Goal: Task Accomplishment & Management: Manage account settings

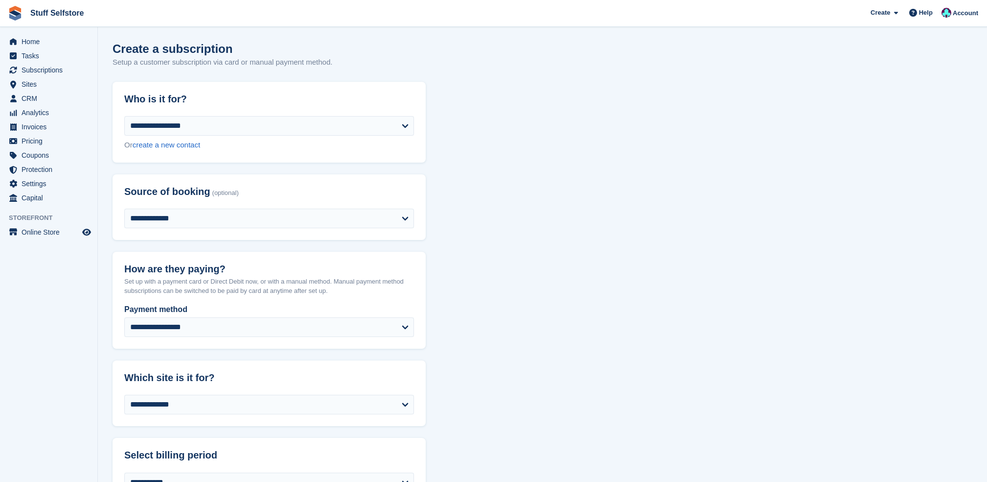
select select "****"
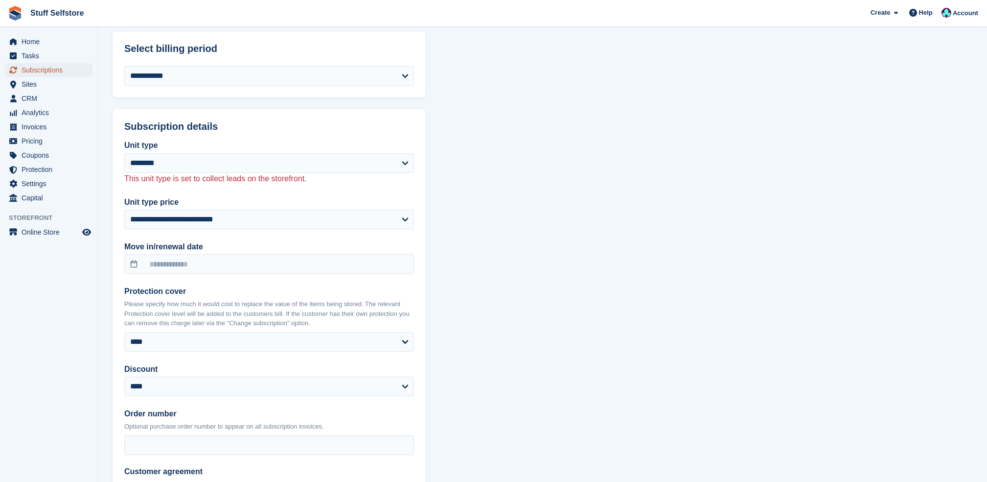
click at [49, 73] on span "Subscriptions" at bounding box center [51, 70] width 59 height 14
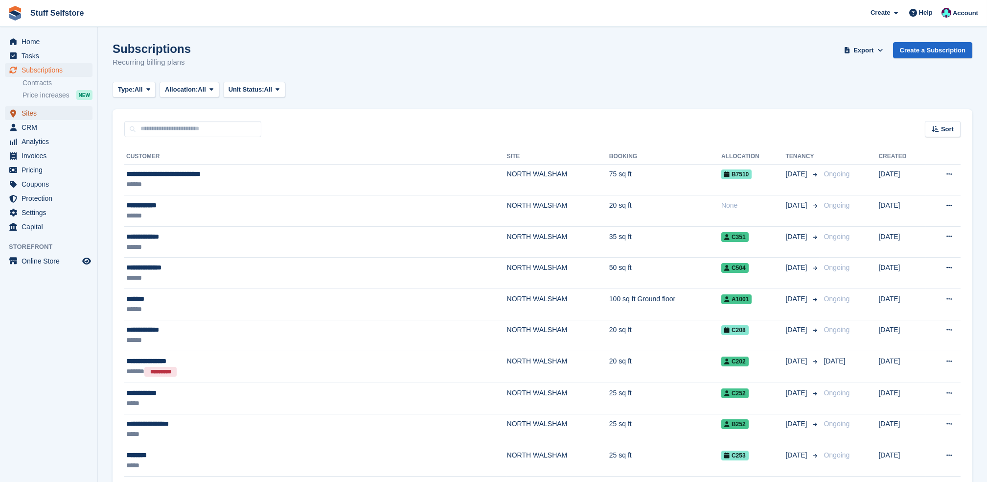
click at [54, 115] on span "Sites" at bounding box center [51, 113] width 59 height 14
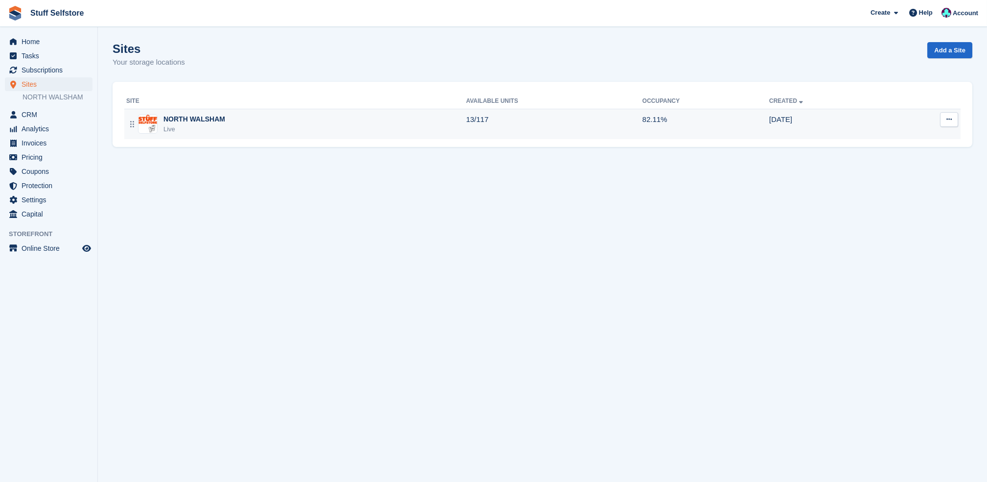
click at [545, 135] on td "13/117" at bounding box center [554, 124] width 176 height 30
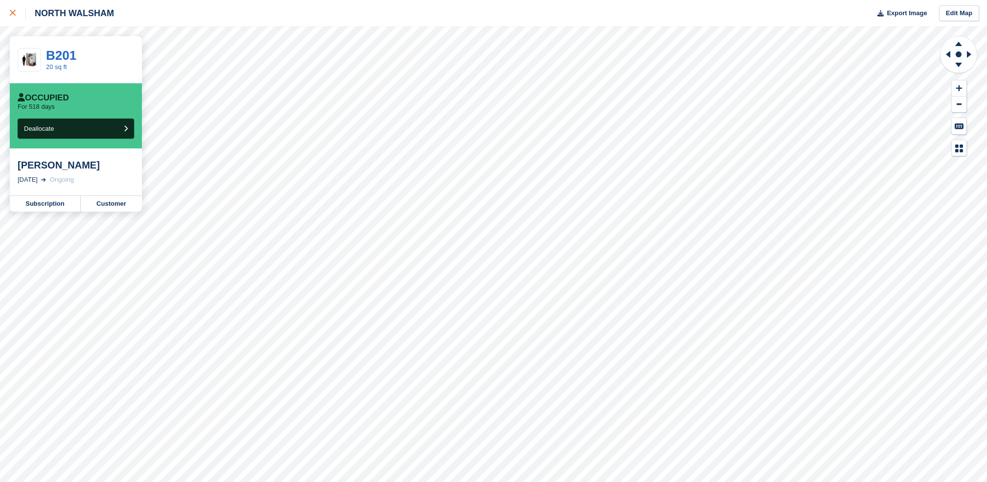
click at [10, 14] on icon at bounding box center [13, 13] width 6 height 6
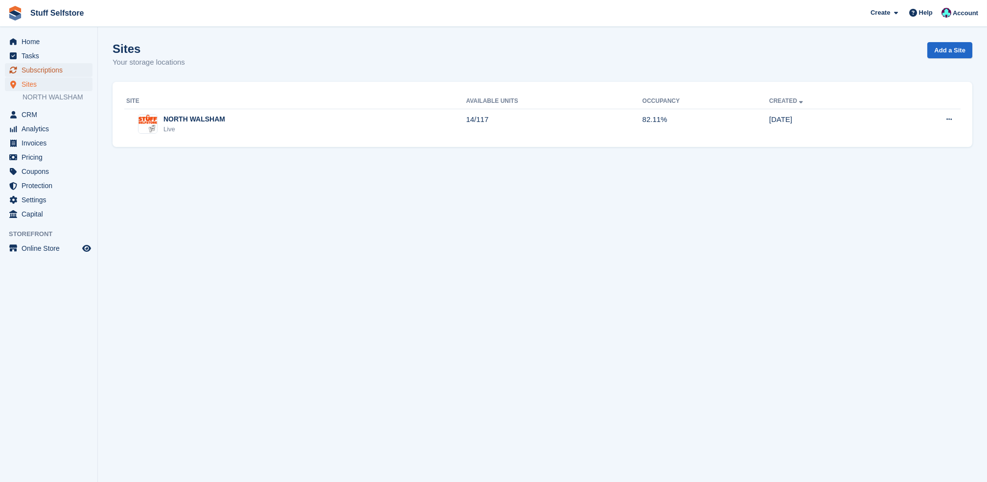
click at [29, 68] on span "Subscriptions" at bounding box center [51, 70] width 59 height 14
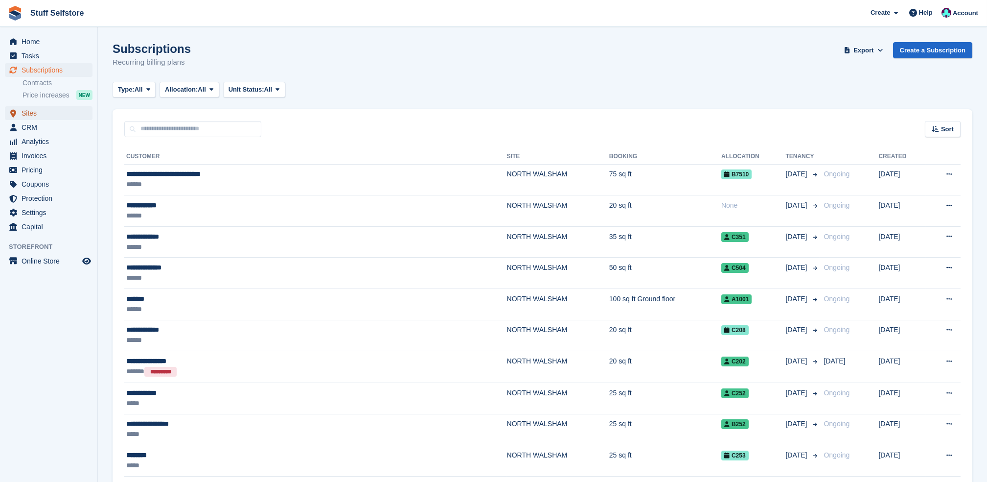
click at [40, 108] on span "Sites" at bounding box center [51, 113] width 59 height 14
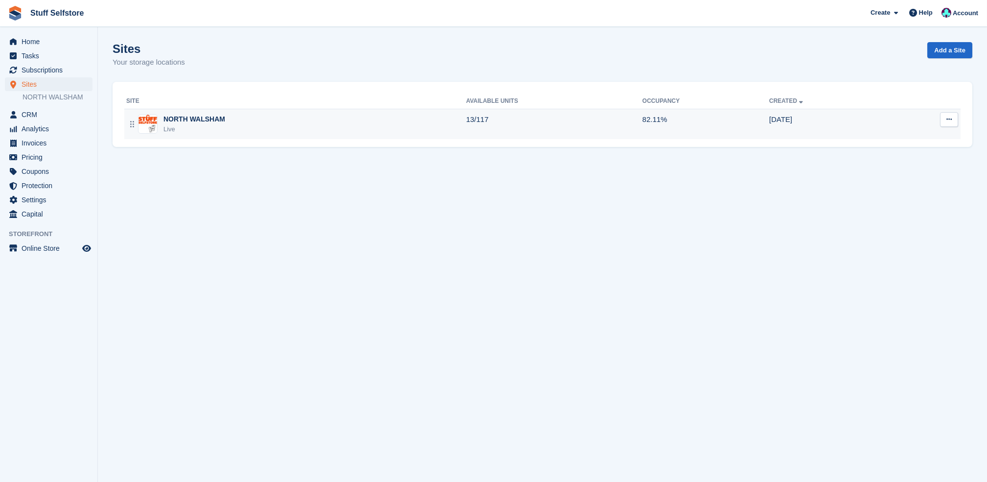
click at [536, 132] on td "13/117" at bounding box center [554, 124] width 176 height 30
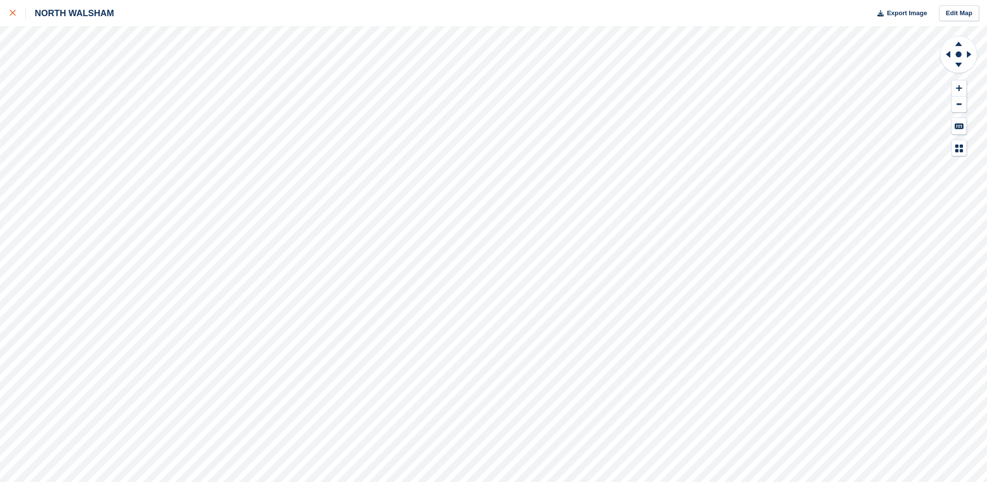
click at [6, 16] on link at bounding box center [13, 13] width 26 height 26
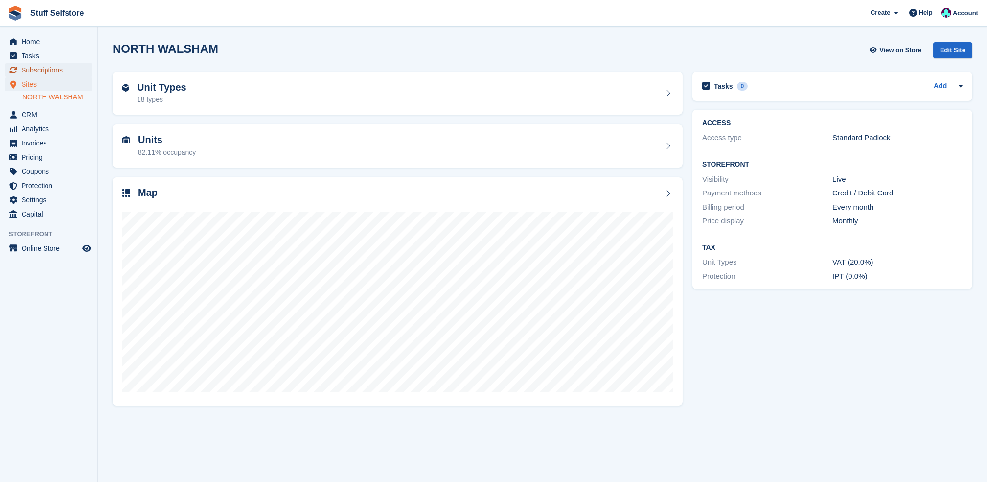
click at [74, 70] on span "Subscriptions" at bounding box center [51, 70] width 59 height 14
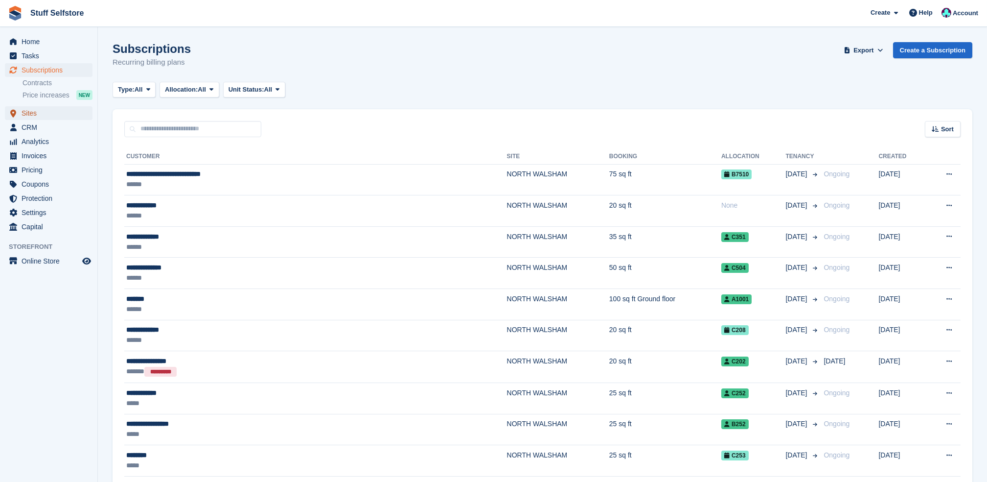
click at [28, 117] on span "Sites" at bounding box center [51, 113] width 59 height 14
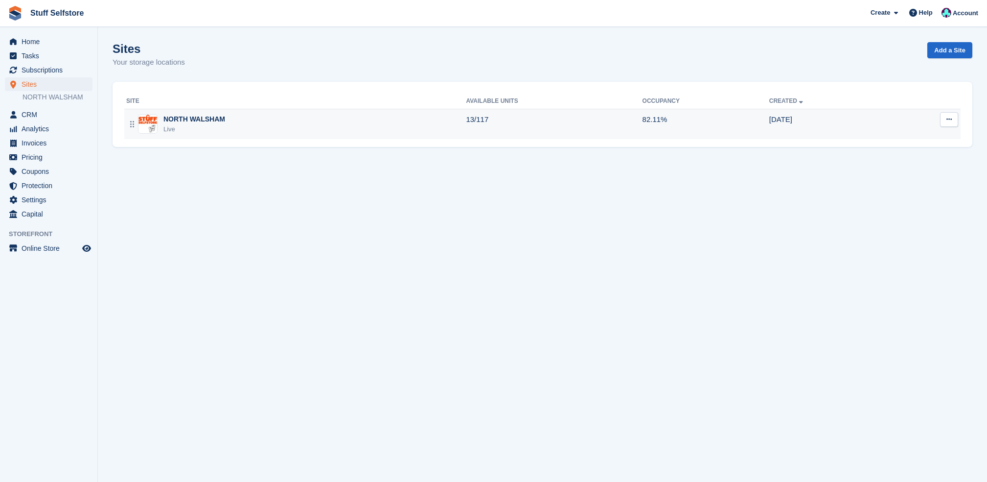
click at [431, 139] on td "NORTH WALSHAM Live" at bounding box center [295, 124] width 342 height 30
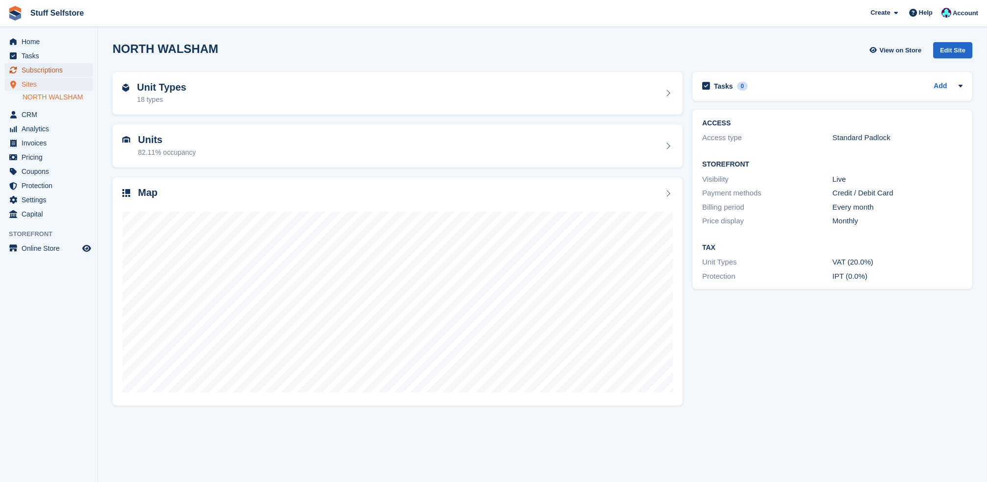
click at [52, 65] on span "Subscriptions" at bounding box center [51, 70] width 59 height 14
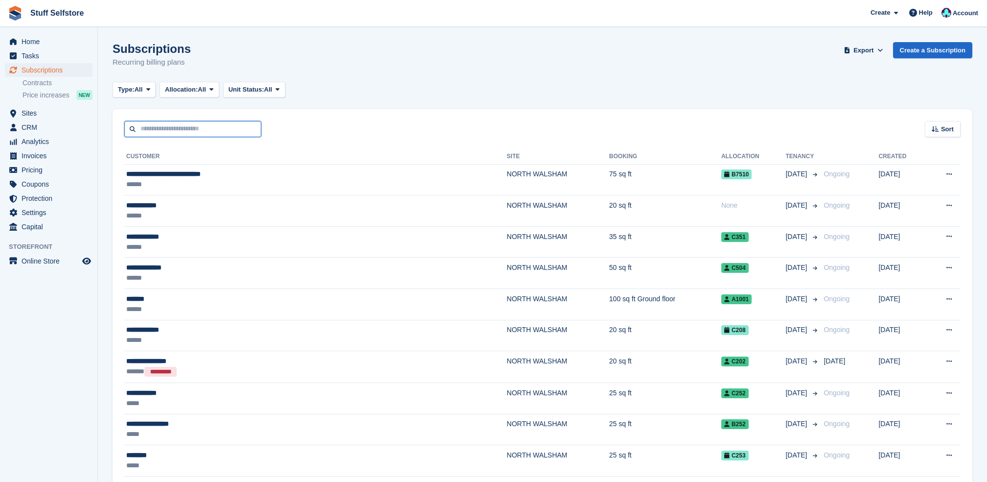
click at [186, 123] on input "text" at bounding box center [192, 129] width 137 height 16
type input "***"
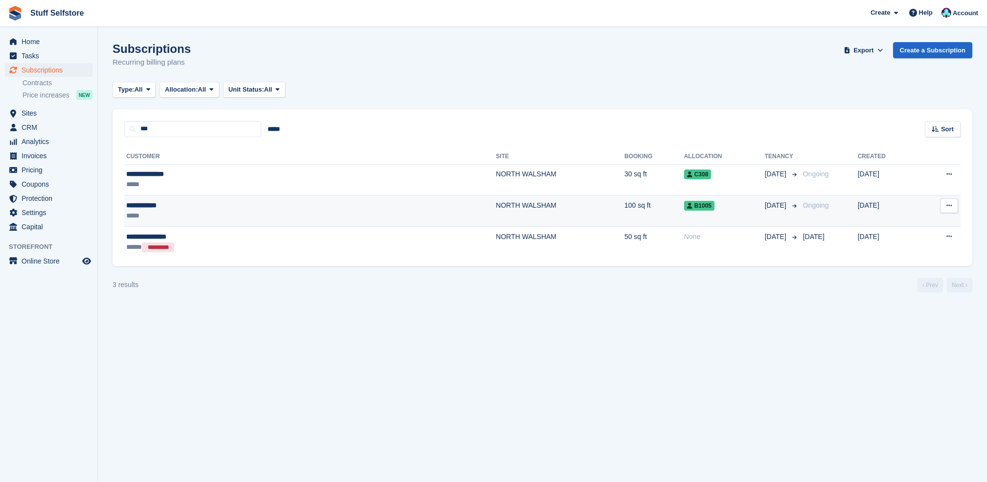
click at [496, 197] on td "NORTH WALSHAM" at bounding box center [560, 210] width 129 height 31
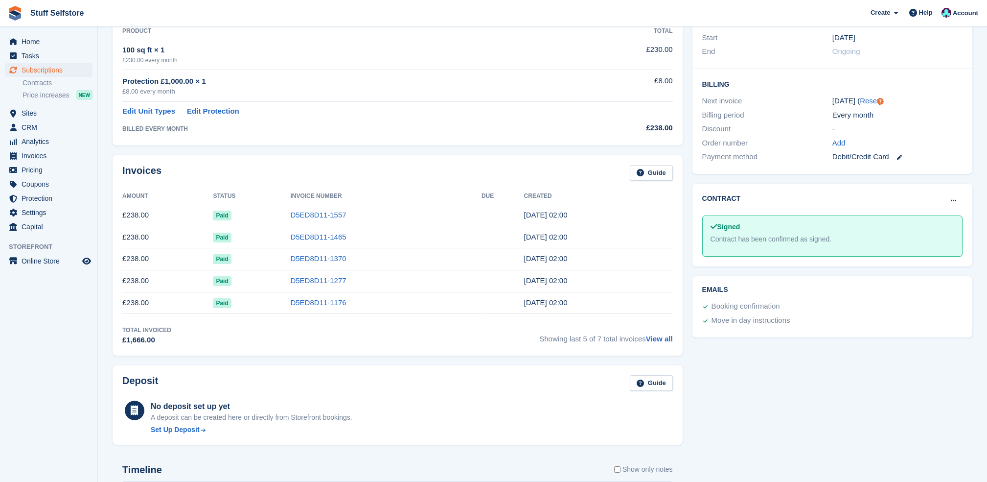
scroll to position [196, 0]
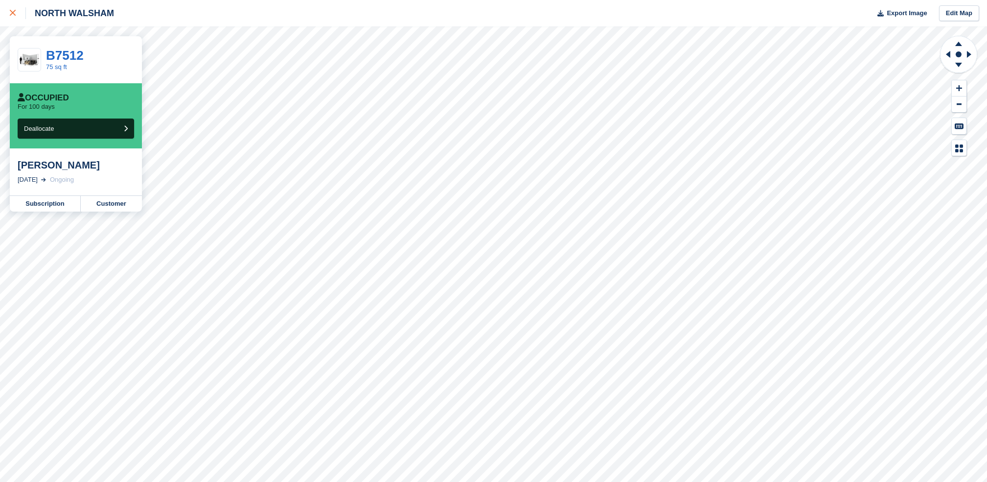
click at [11, 10] on icon at bounding box center [13, 13] width 6 height 6
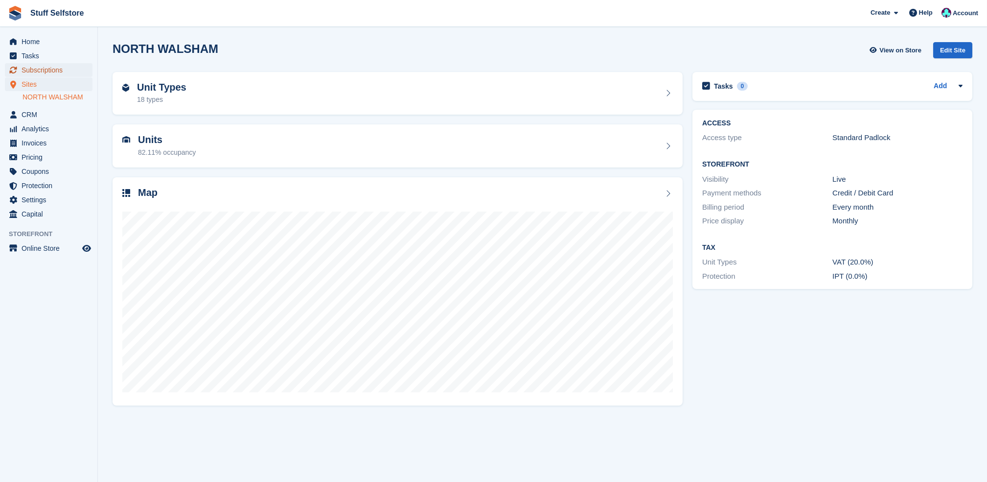
click at [61, 73] on span "Subscriptions" at bounding box center [51, 70] width 59 height 14
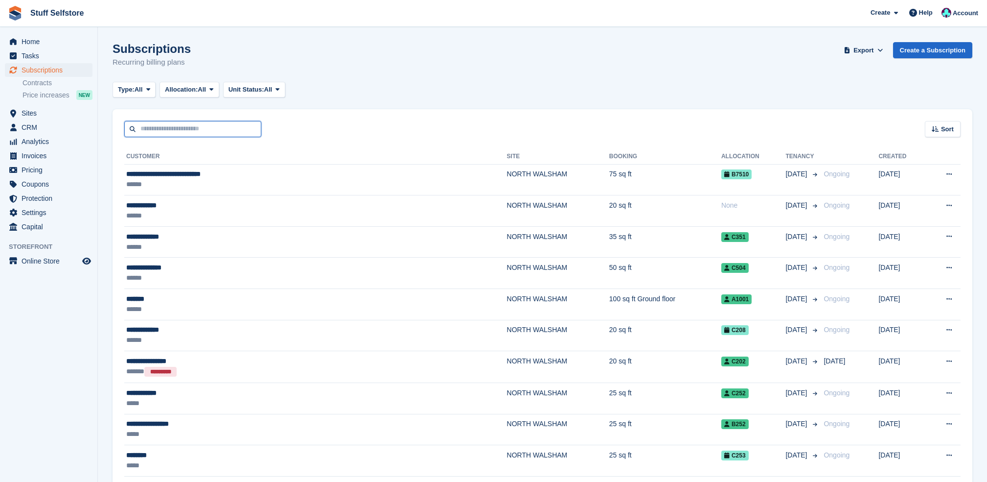
click at [233, 131] on input "text" at bounding box center [192, 129] width 137 height 16
type input "*******"
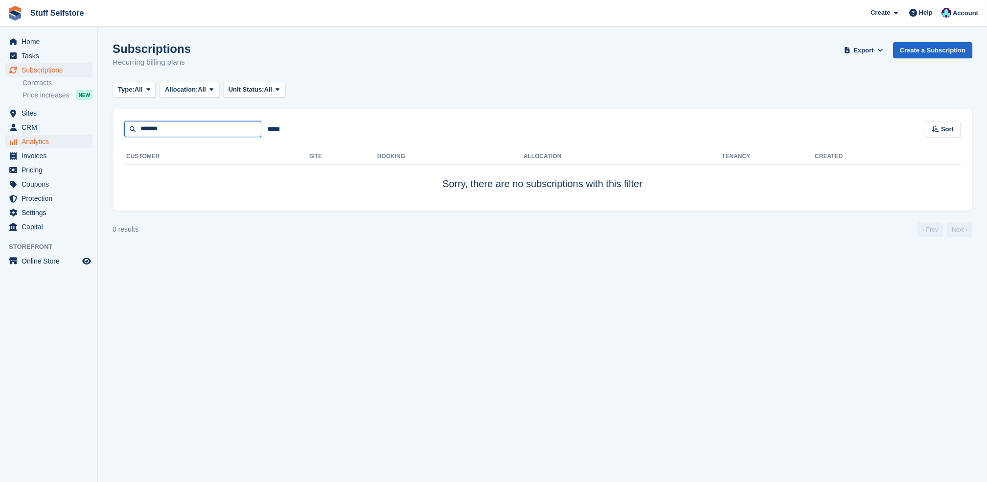
drag, startPoint x: 233, startPoint y: 131, endPoint x: 19, endPoint y: 135, distance: 214.0
click at [19, 135] on div "Home Tasks Subscriptions Subscriptions Subscriptions Contracts Price increases …" at bounding box center [493, 241] width 987 height 482
click at [30, 115] on span "Sites" at bounding box center [51, 113] width 59 height 14
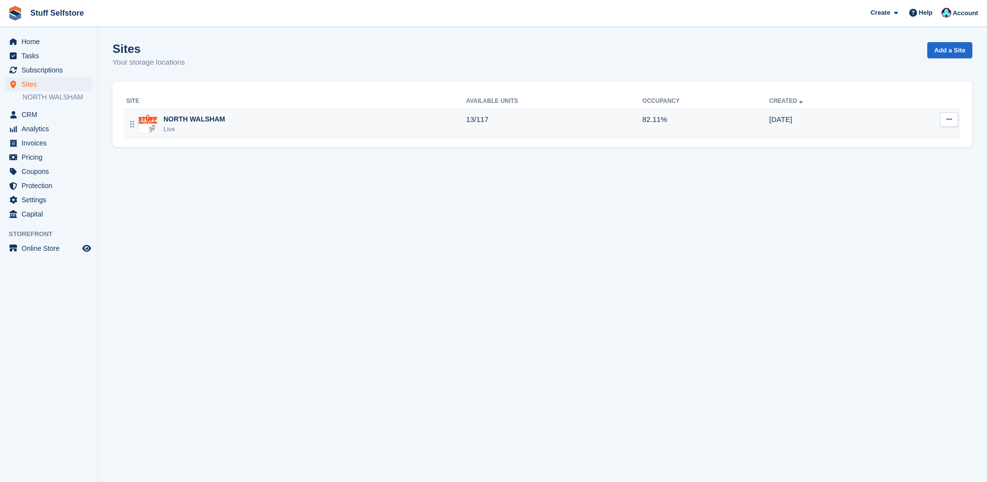
click at [217, 115] on div "NORTH WALSHAM" at bounding box center [195, 119] width 62 height 10
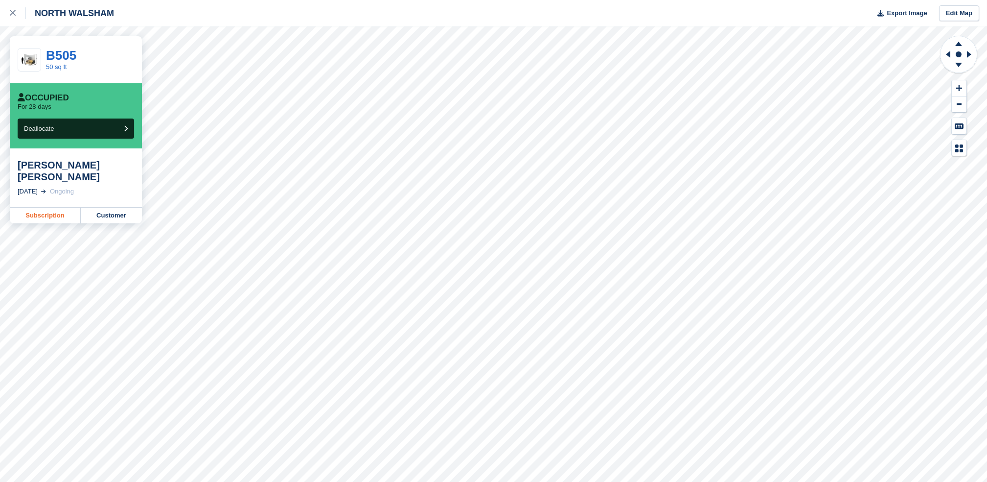
click at [49, 208] on link "Subscription" at bounding box center [45, 216] width 71 height 16
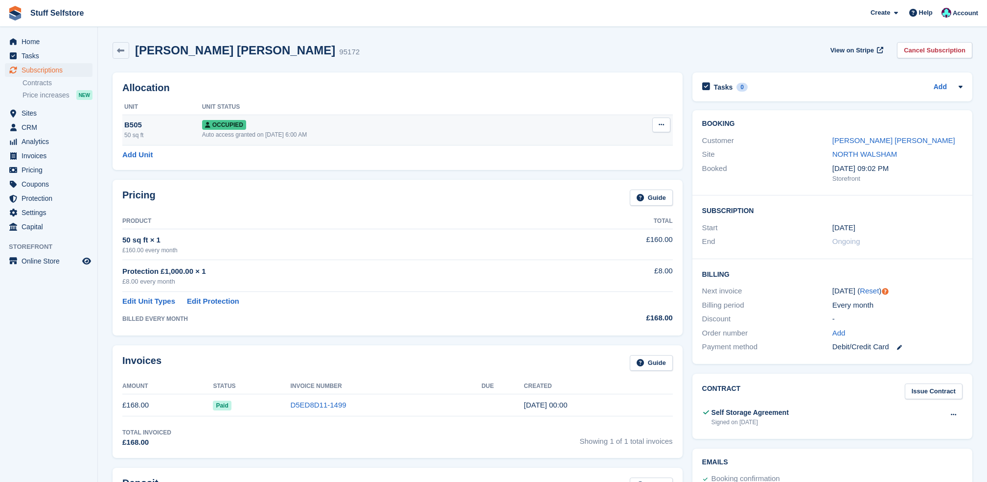
click at [668, 126] on button at bounding box center [662, 124] width 18 height 15
click at [650, 179] on p "Deallocate" at bounding box center [623, 177] width 85 height 13
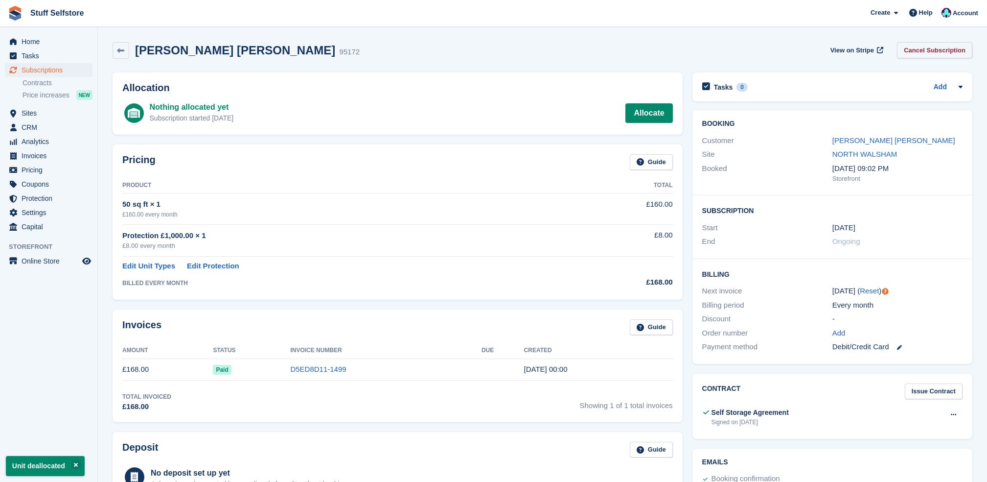
click at [928, 55] on link "Cancel Subscription" at bounding box center [934, 50] width 75 height 16
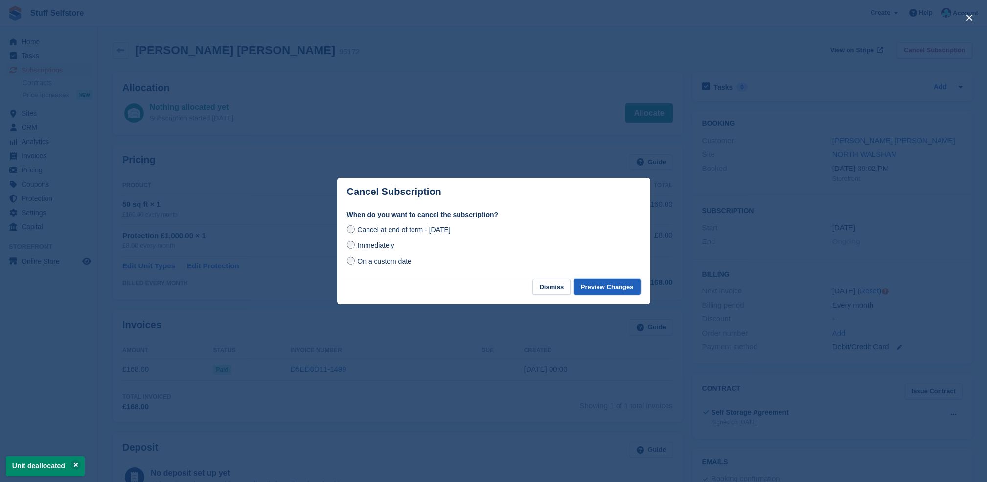
click at [631, 292] on button "Preview Changes" at bounding box center [607, 287] width 67 height 16
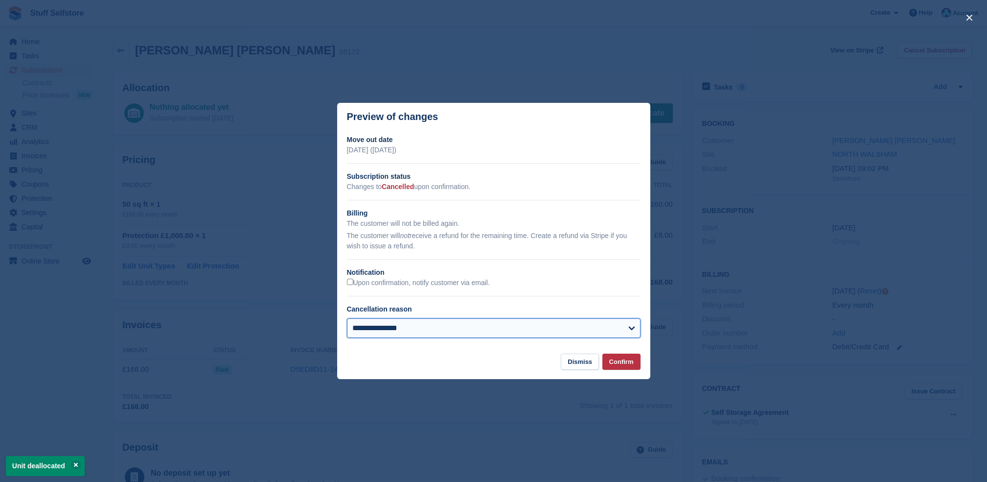
click at [522, 329] on select "**********" at bounding box center [494, 328] width 294 height 20
select select "**********"
click at [347, 319] on select "**********" at bounding box center [494, 328] width 294 height 20
click at [628, 357] on button "Confirm" at bounding box center [622, 361] width 38 height 16
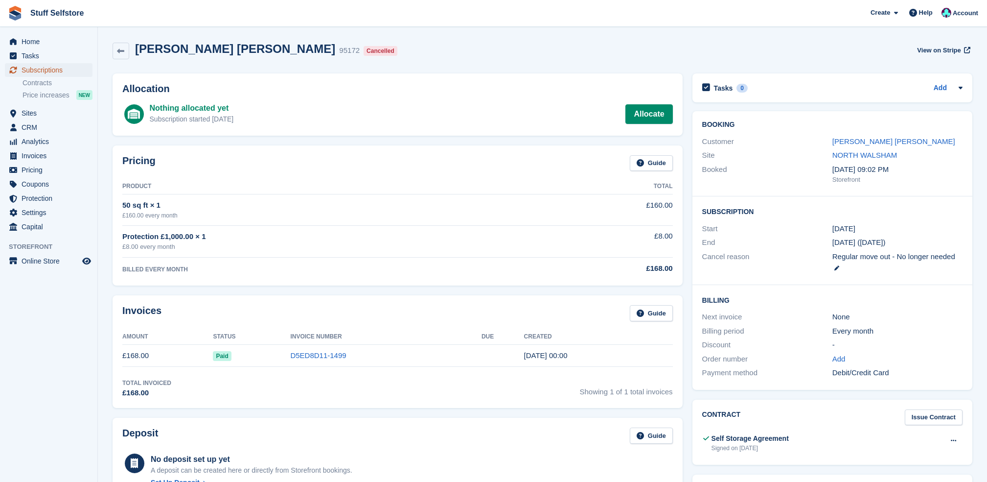
click at [69, 69] on span "Subscriptions" at bounding box center [51, 70] width 59 height 14
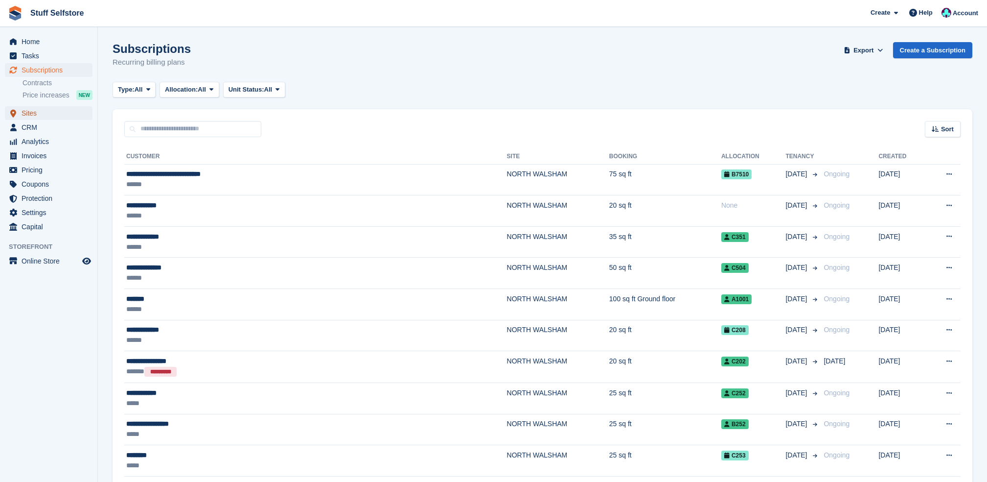
click at [72, 117] on span "Sites" at bounding box center [51, 113] width 59 height 14
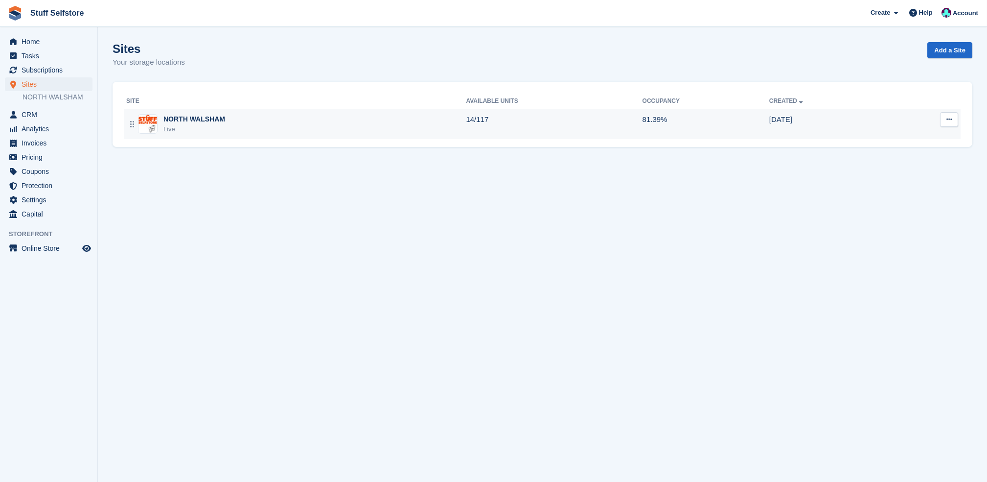
click at [620, 109] on td "14/117" at bounding box center [554, 124] width 176 height 30
